Goal: Task Accomplishment & Management: Use online tool/utility

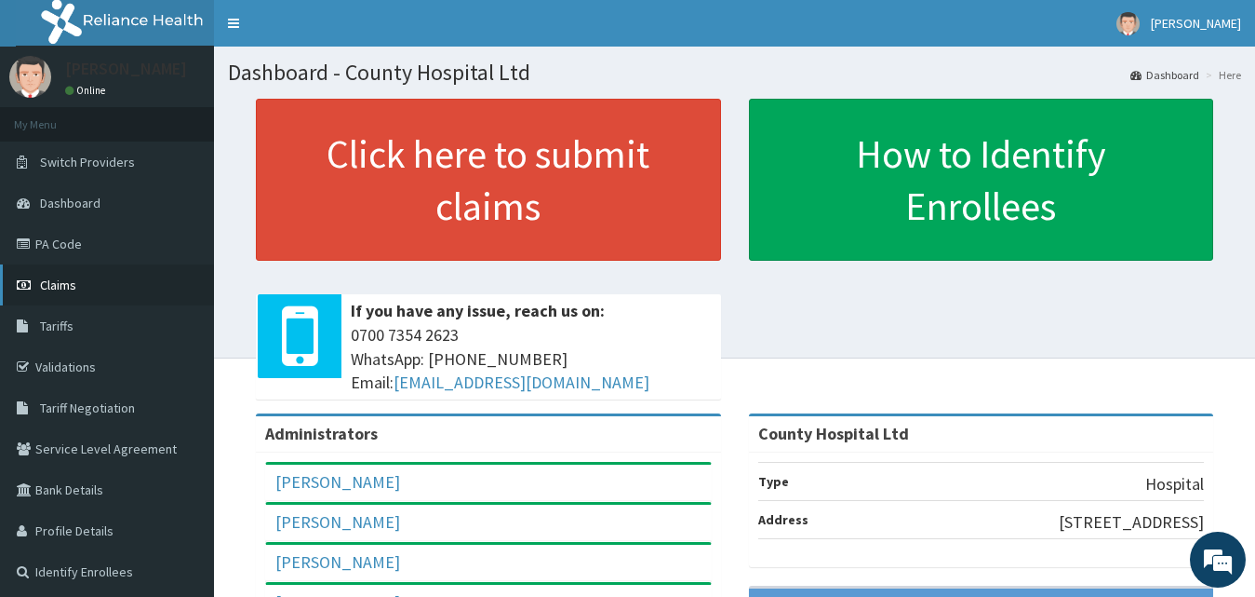
click at [92, 277] on link "Claims" at bounding box center [107, 284] width 214 height 41
